Goal: Task Accomplishment & Management: Manage account settings

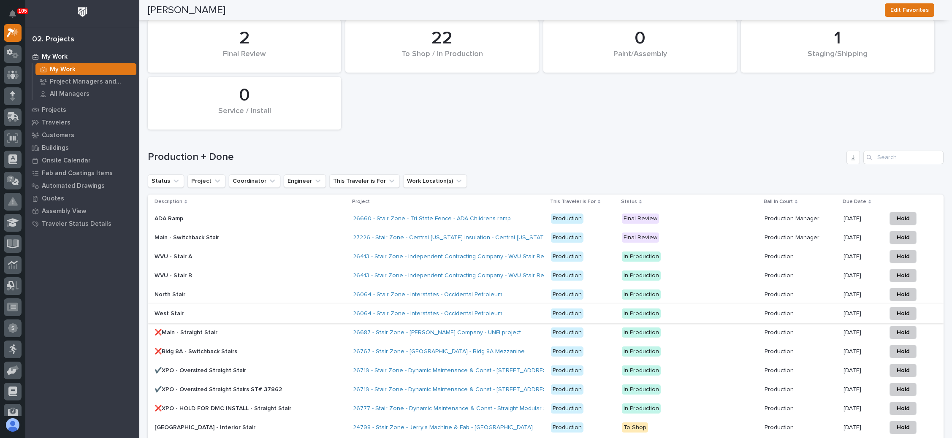
scroll to position [1140, 0]
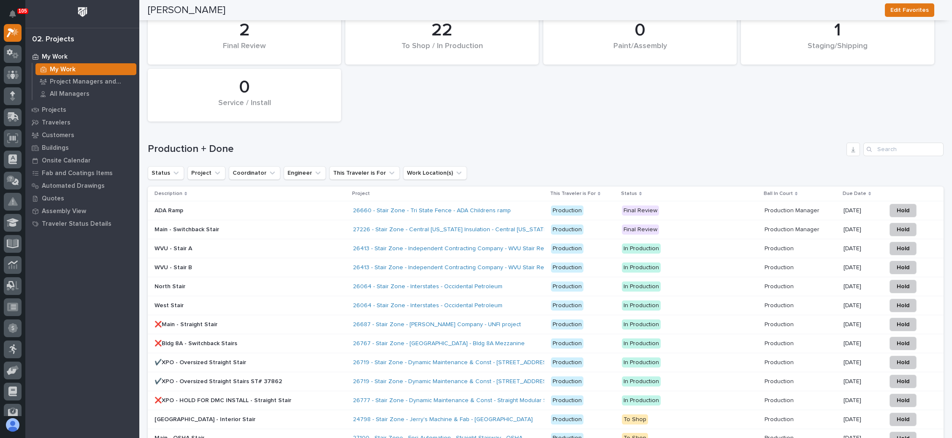
click at [679, 225] on p "Final Review" at bounding box center [690, 230] width 136 height 11
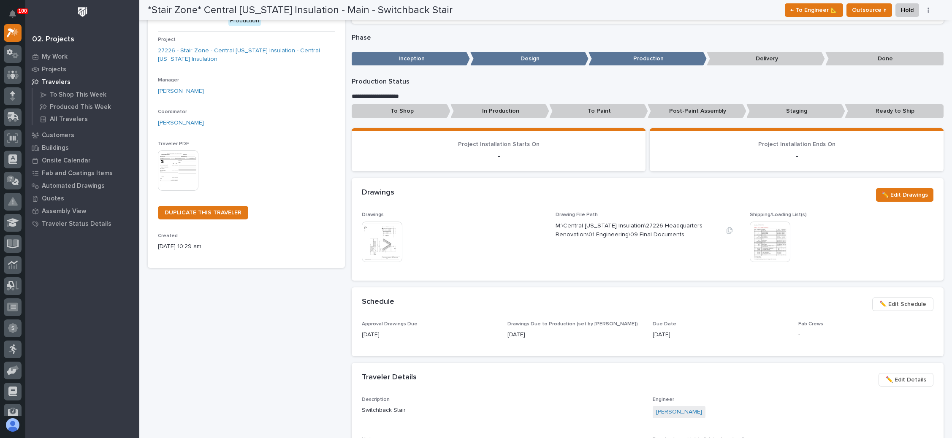
scroll to position [127, 0]
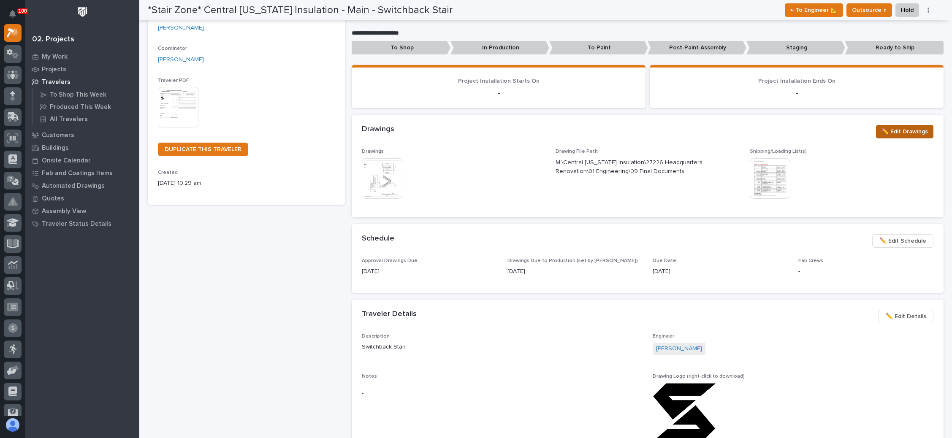
click at [883, 129] on span "✏️ Edit Drawings" at bounding box center [905, 132] width 46 height 10
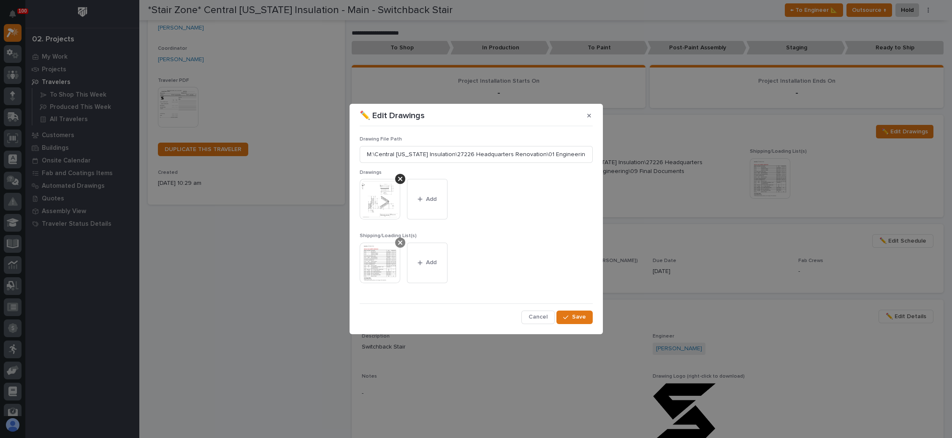
click at [399, 244] on icon at bounding box center [400, 242] width 4 height 7
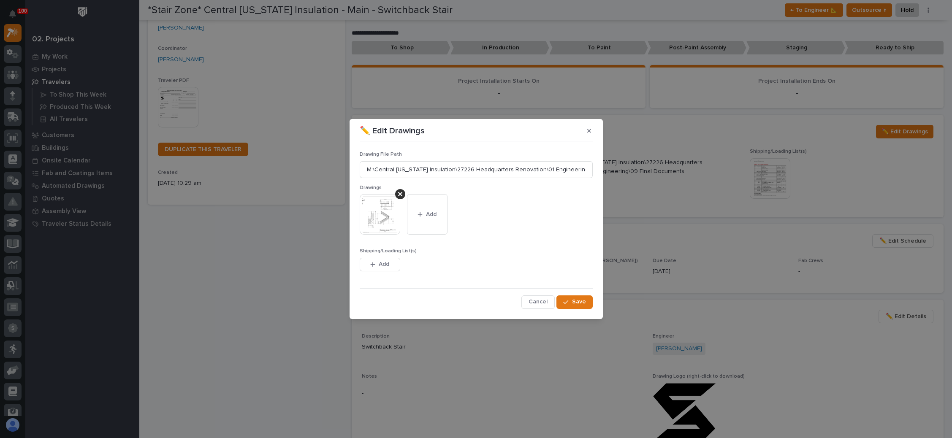
drag, startPoint x: 390, startPoint y: 261, endPoint x: 410, endPoint y: 254, distance: 21.6
click at [390, 261] on button "Add" at bounding box center [380, 265] width 41 height 14
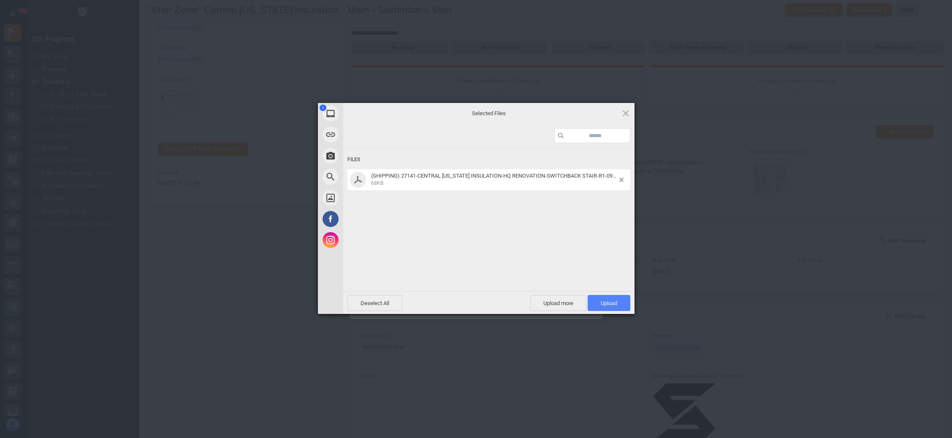
drag, startPoint x: 596, startPoint y: 297, endPoint x: 633, endPoint y: 294, distance: 37.7
click at [597, 297] on span "Upload 1" at bounding box center [609, 303] width 43 height 16
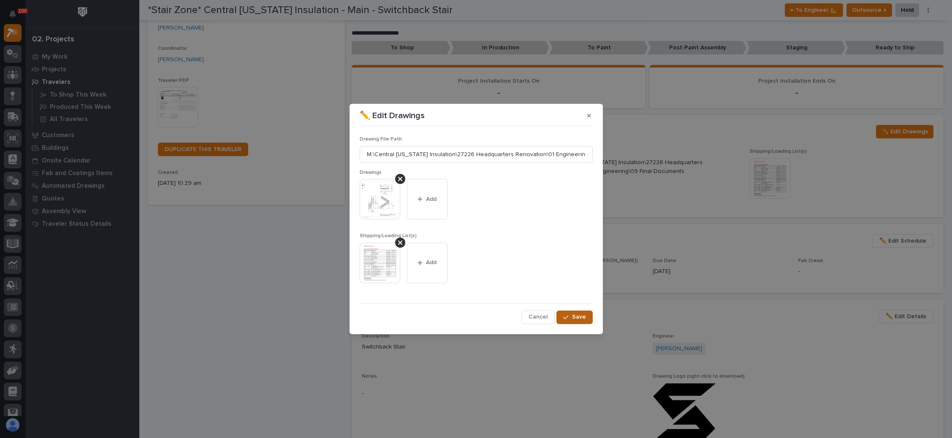
click at [577, 318] on span "Save" at bounding box center [579, 317] width 14 height 8
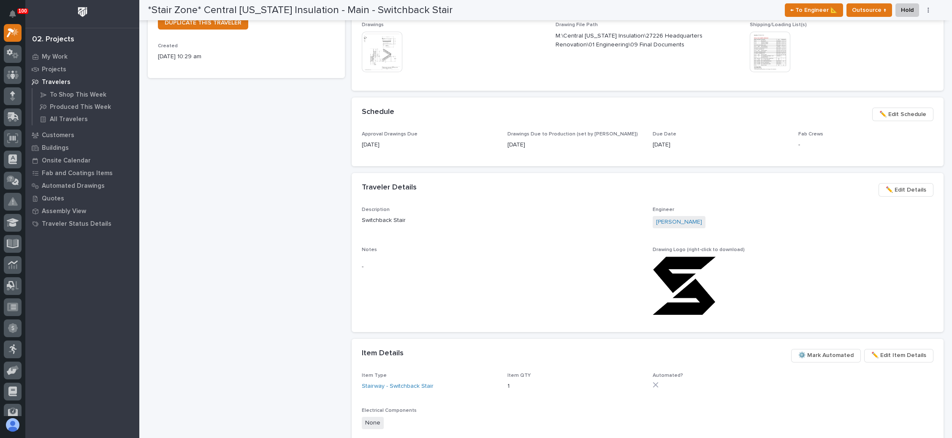
scroll to position [190, 0]
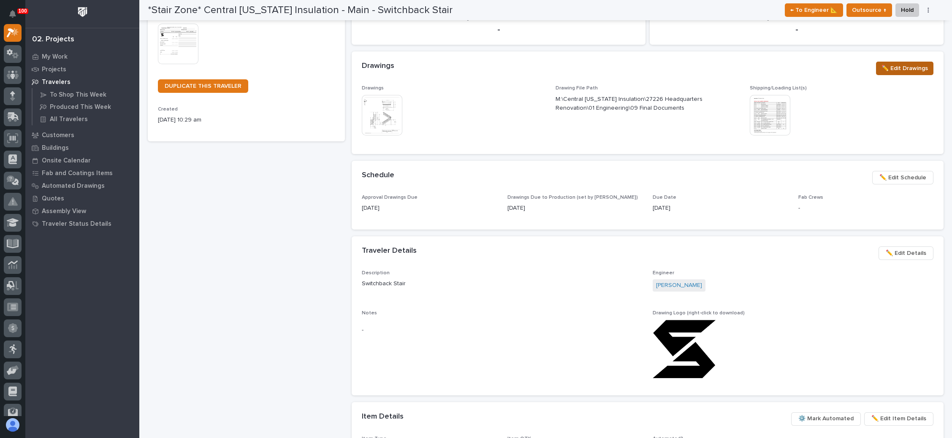
click at [895, 65] on span "✏️ Edit Drawings" at bounding box center [905, 68] width 46 height 10
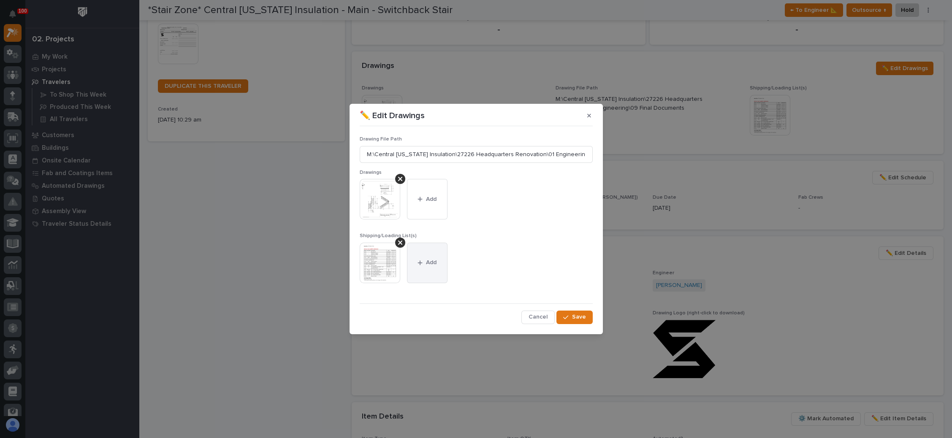
click at [430, 264] on span "Add" at bounding box center [431, 263] width 11 height 8
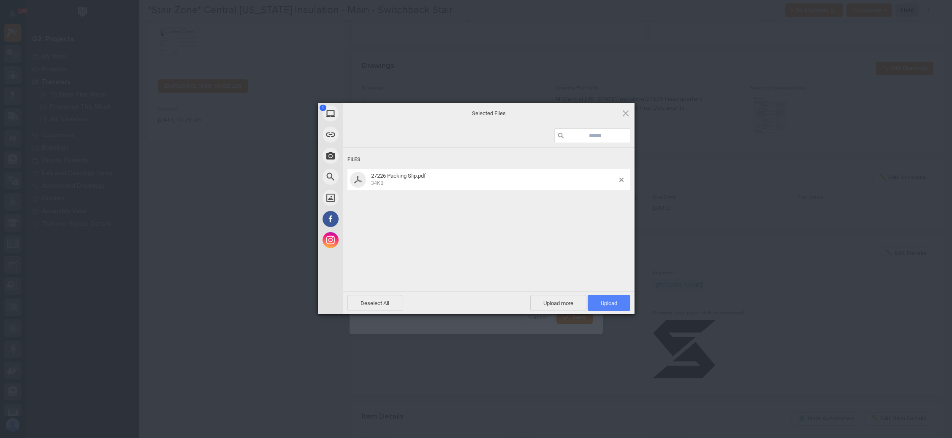
click at [603, 302] on span "Upload 1" at bounding box center [609, 303] width 16 height 6
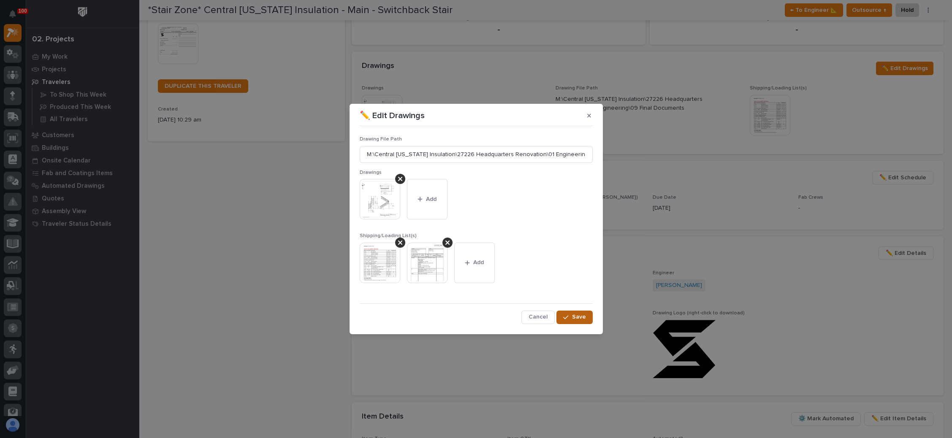
click at [574, 316] on span "Save" at bounding box center [579, 317] width 14 height 8
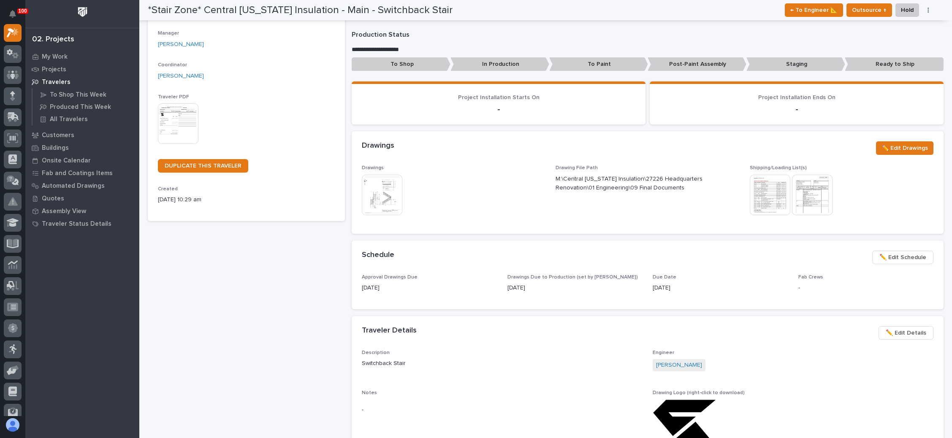
scroll to position [0, 0]
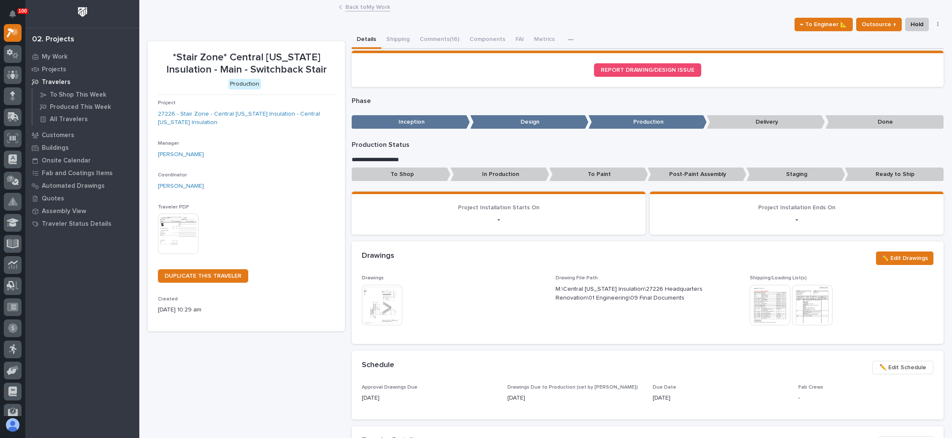
click at [363, 6] on link "Back to My Work" at bounding box center [367, 7] width 45 height 10
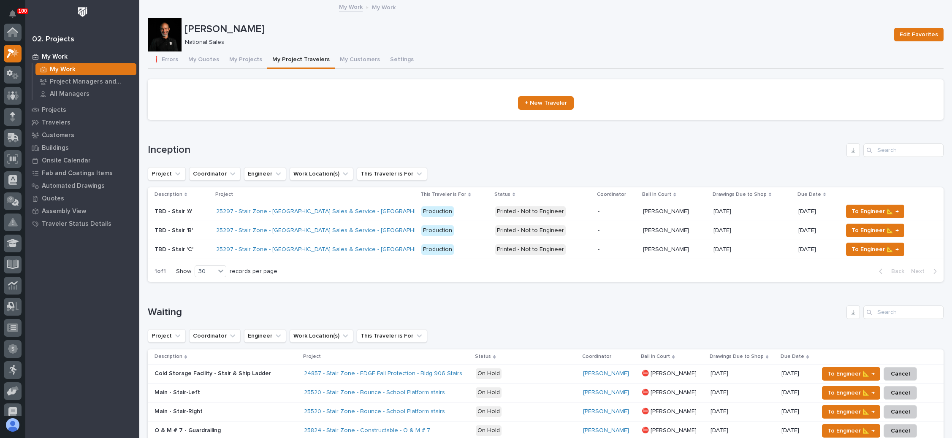
scroll to position [21, 0]
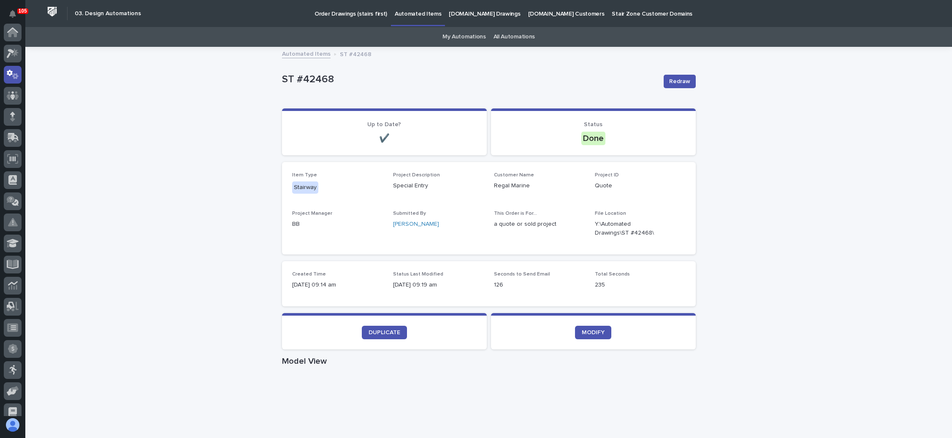
scroll to position [42, 0]
click at [16, 76] on div at bounding box center [13, 75] width 18 height 18
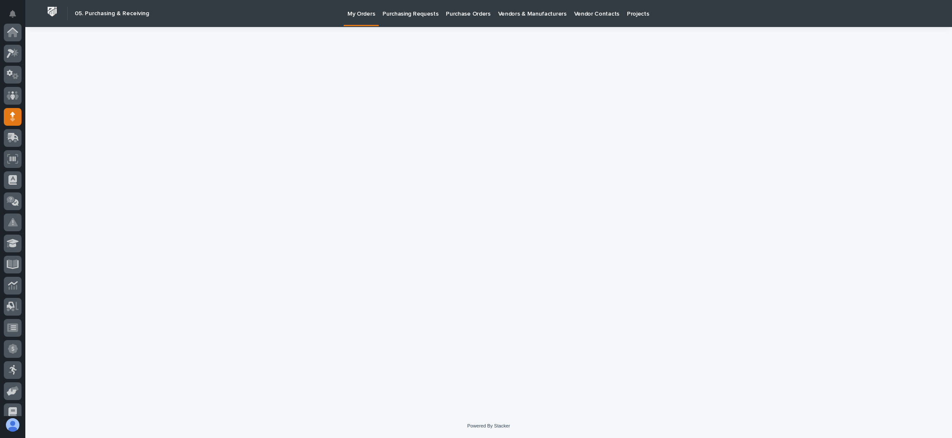
scroll to position [84, 0]
